Goal: Task Accomplishment & Management: Use online tool/utility

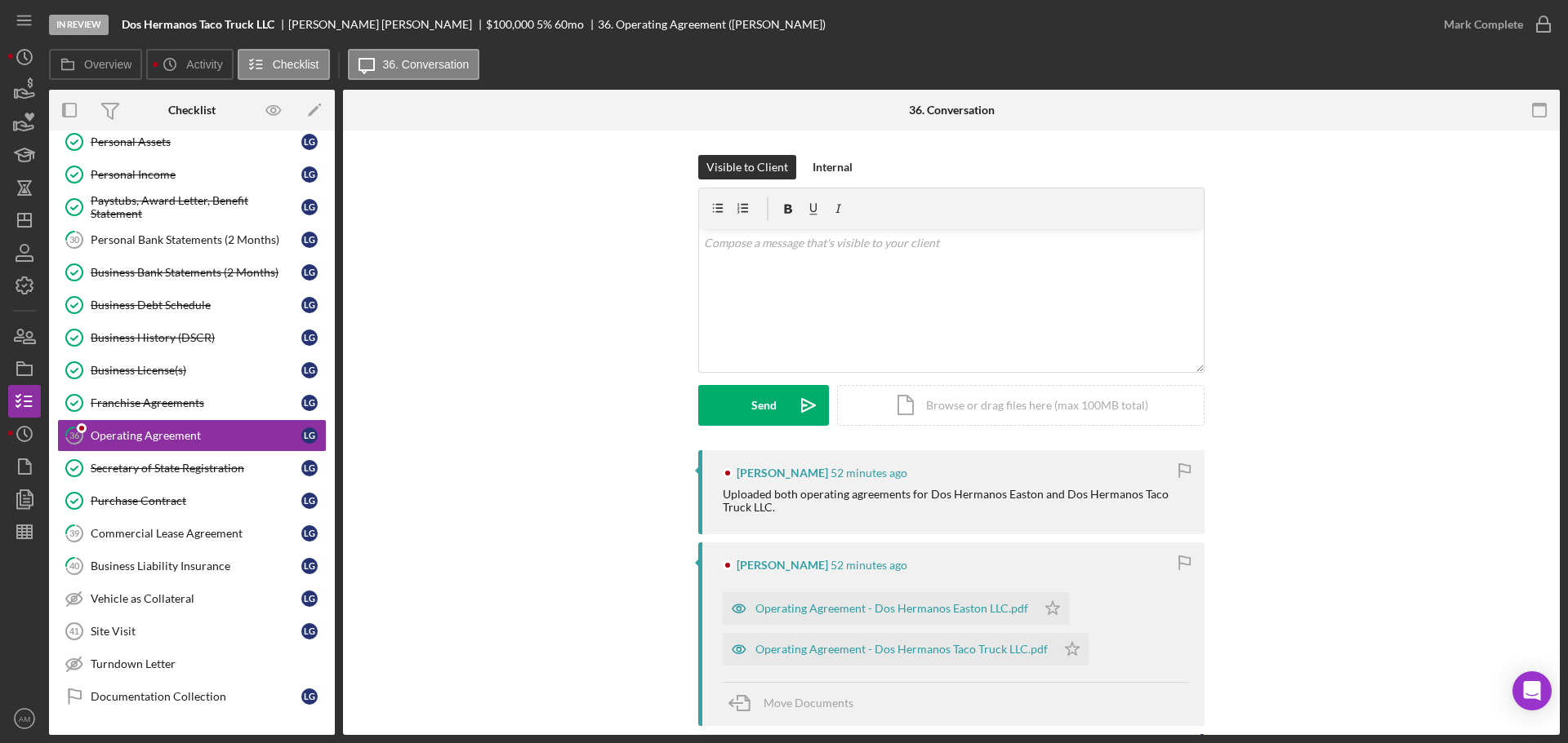
scroll to position [482, 0]
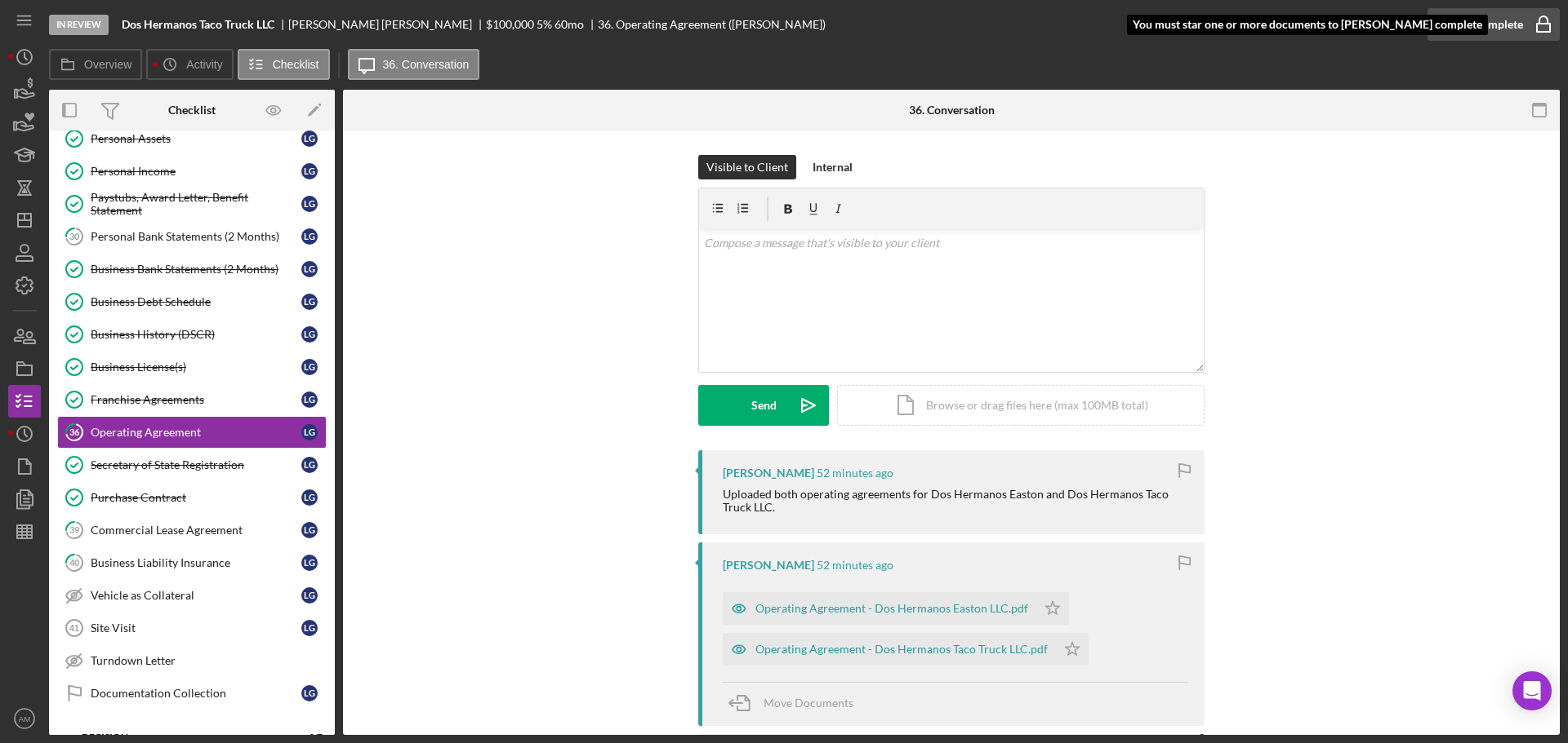
click at [1499, 25] on div "Mark Complete" at bounding box center [1483, 25] width 79 height 33
click at [1045, 608] on icon "Icon/Star" at bounding box center [1052, 609] width 33 height 33
click at [1485, 19] on div "Mark Complete" at bounding box center [1483, 25] width 79 height 33
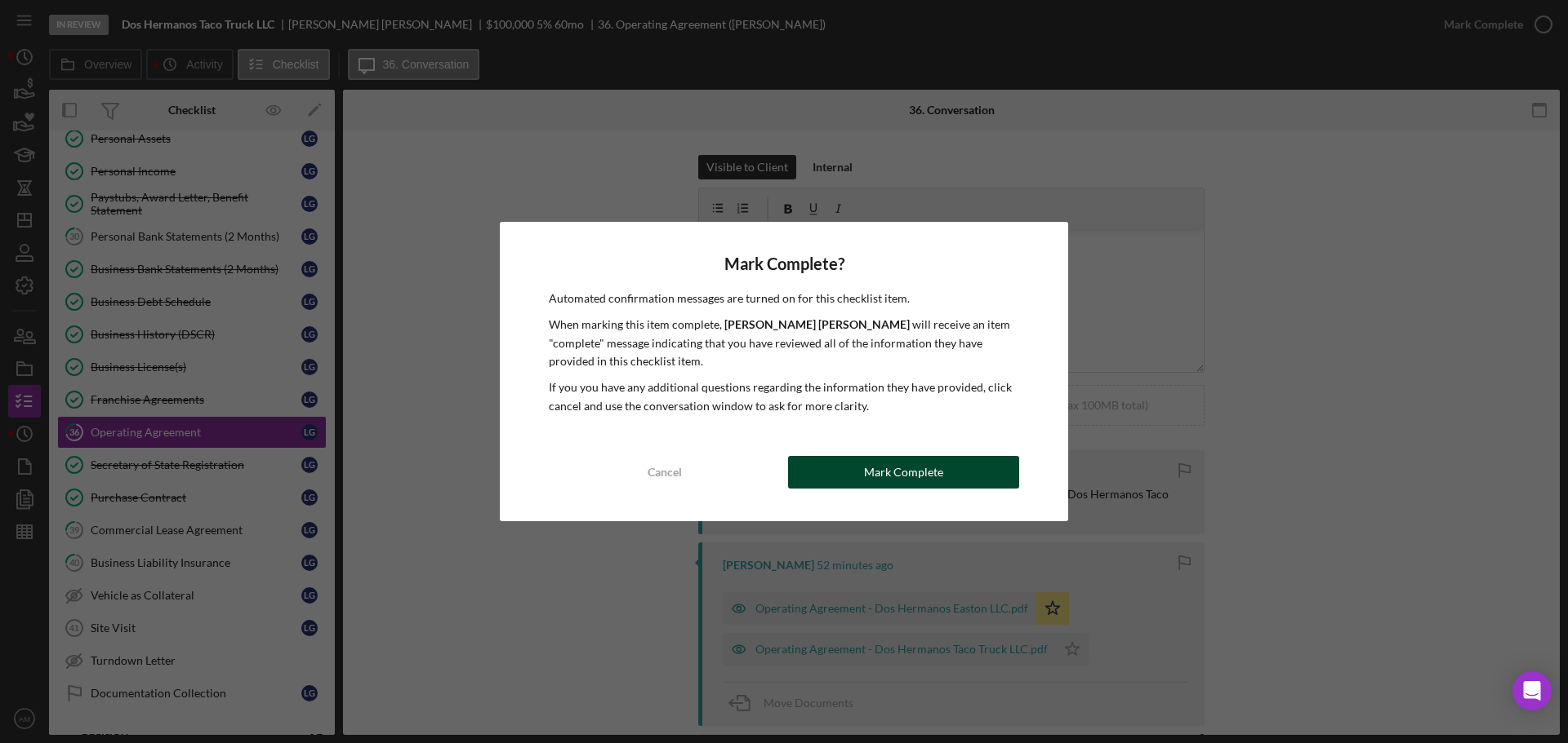
click at [910, 477] on div "Mark Complete" at bounding box center [903, 472] width 79 height 33
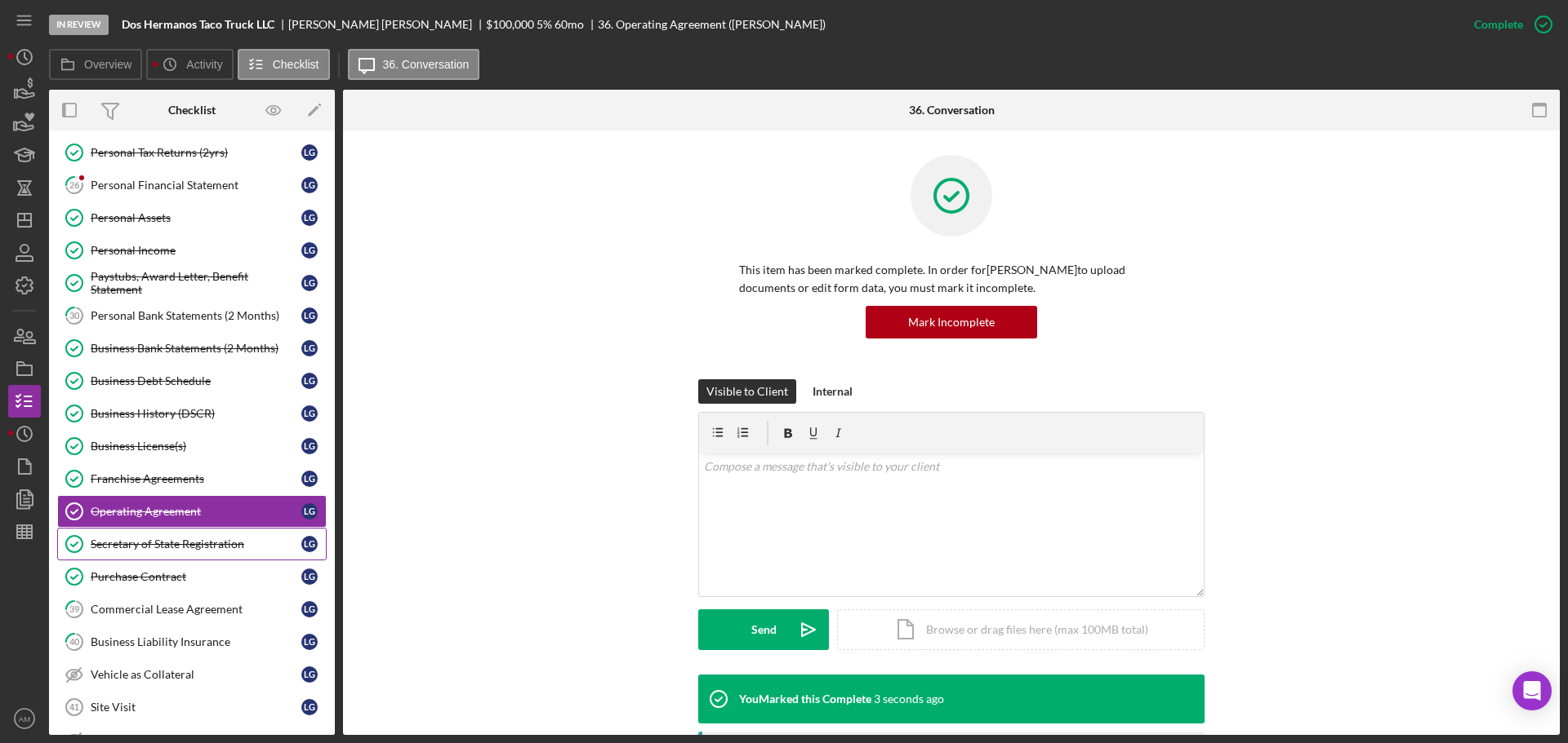
scroll to position [319, 0]
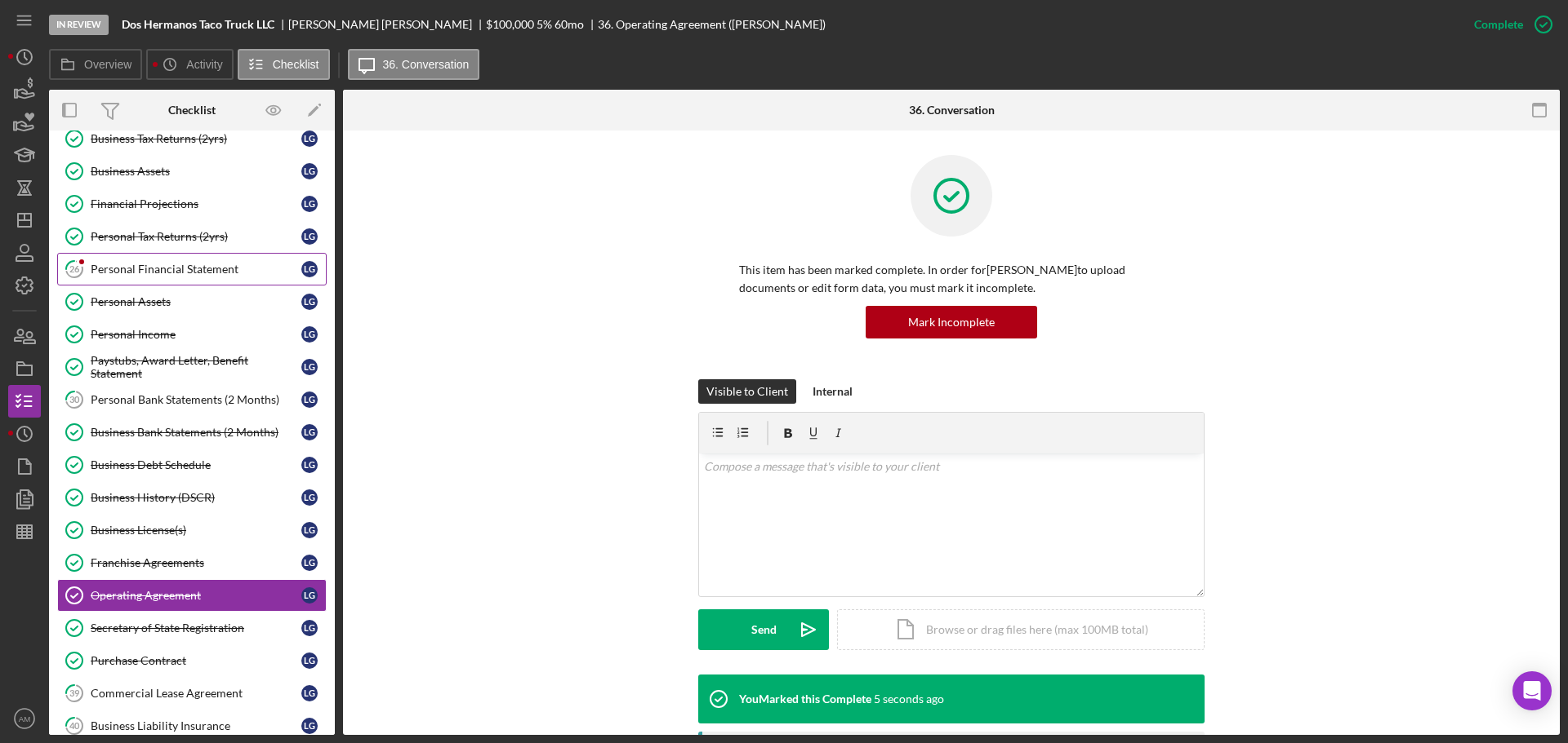
click at [183, 267] on div "Personal Financial Statement" at bounding box center [196, 269] width 211 height 13
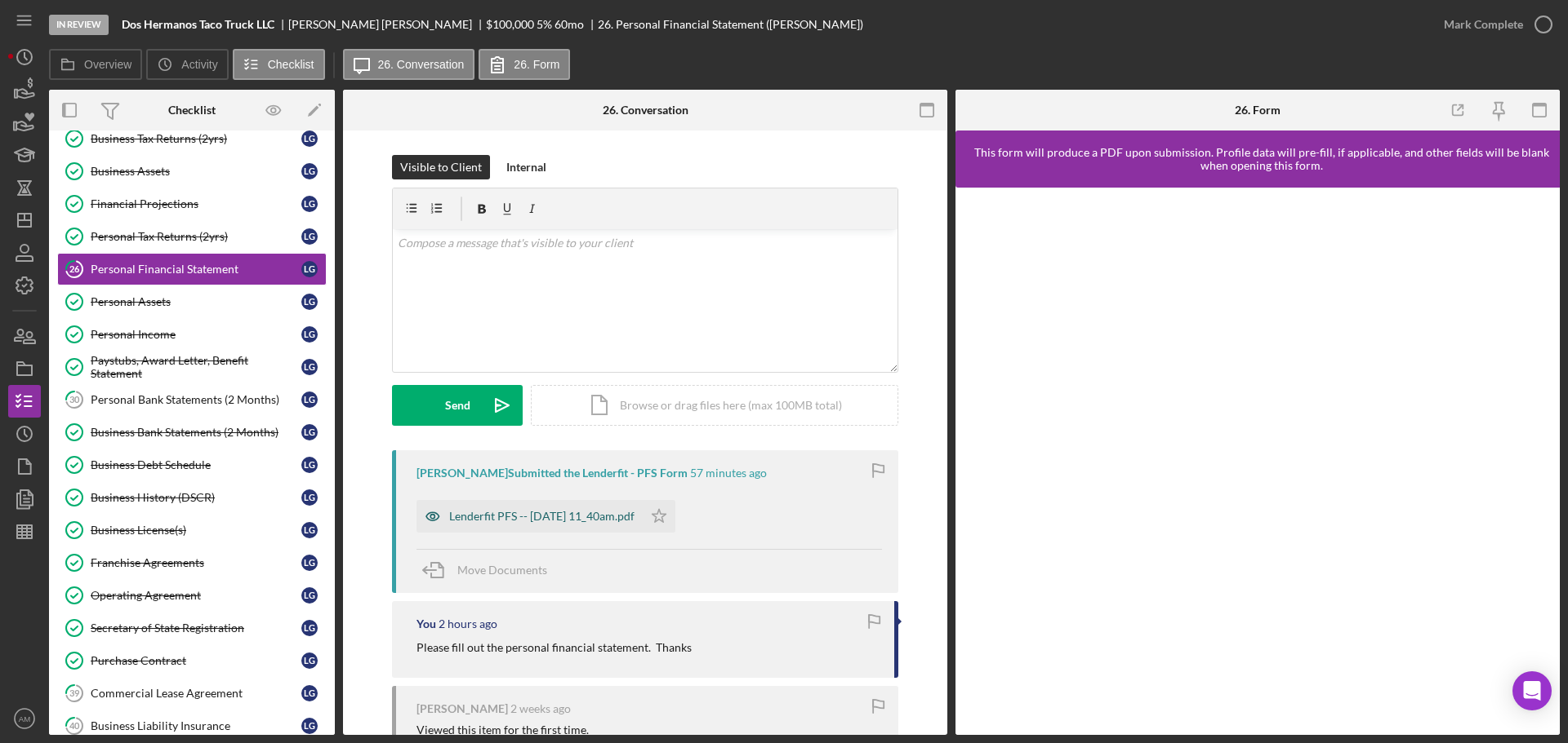
click at [581, 508] on div "Lenderfit PFS -- [DATE] 11_40am.pdf" at bounding box center [529, 516] width 226 height 33
